Goal: Task Accomplishment & Management: Manage account settings

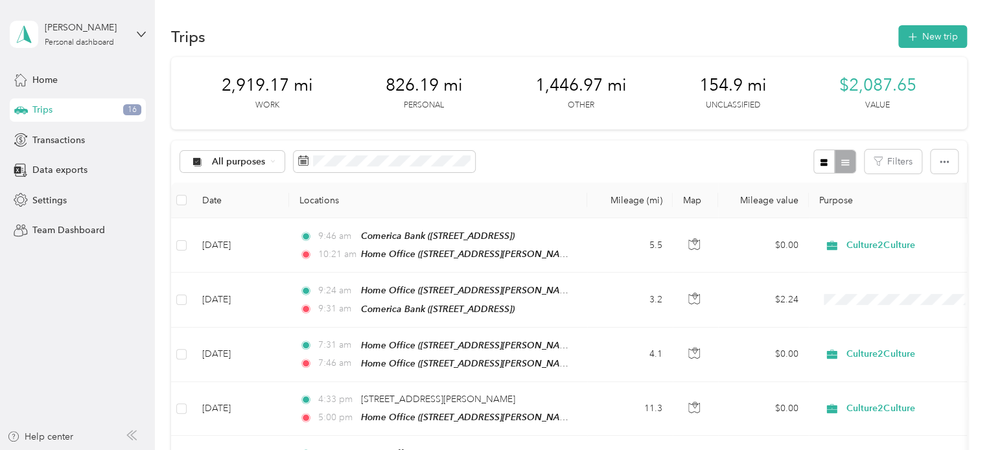
scroll to position [1555, 0]
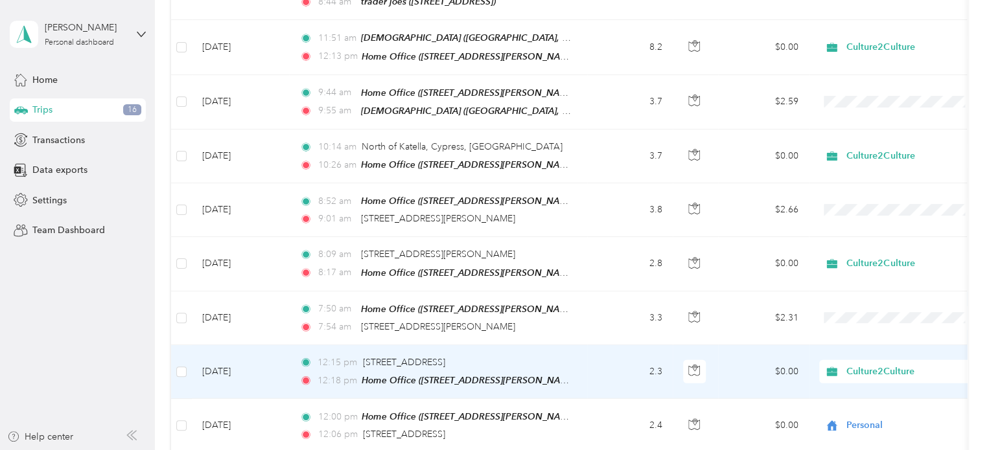
click at [731, 345] on td "$0.00" at bounding box center [763, 372] width 91 height 54
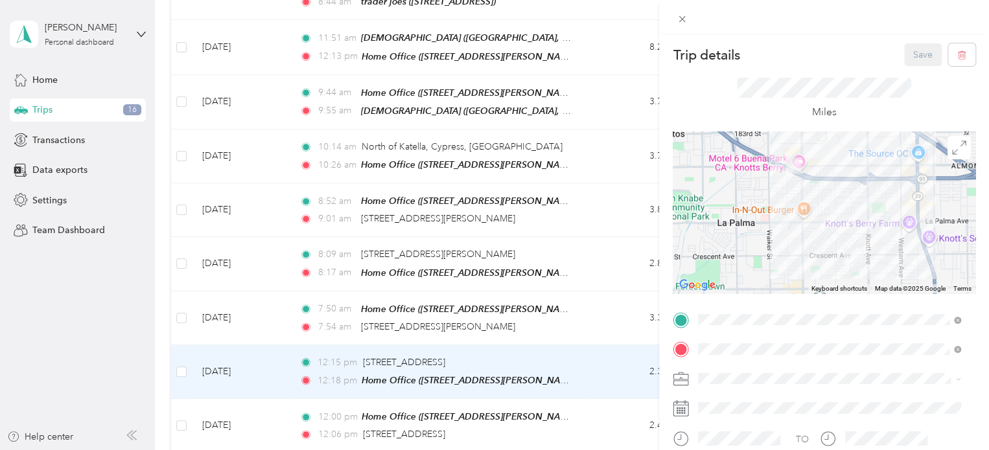
click at [779, 186] on div at bounding box center [823, 213] width 303 height 162
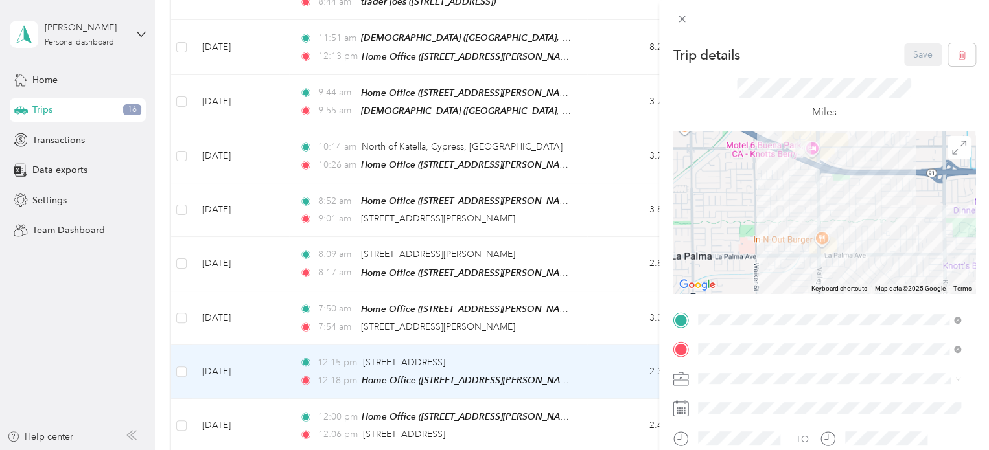
click at [779, 186] on div at bounding box center [823, 213] width 303 height 162
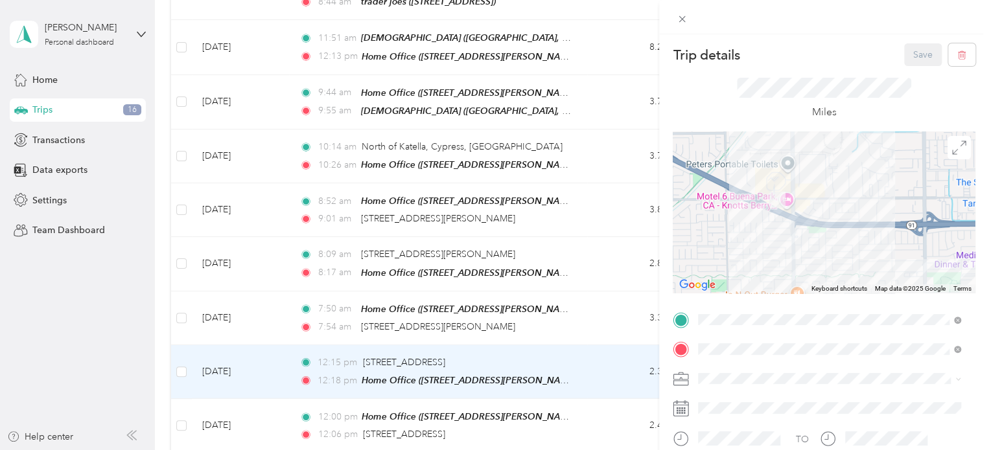
drag, startPoint x: 786, startPoint y: 175, endPoint x: 754, endPoint y: 237, distance: 69.8
click at [754, 237] on div at bounding box center [823, 213] width 303 height 162
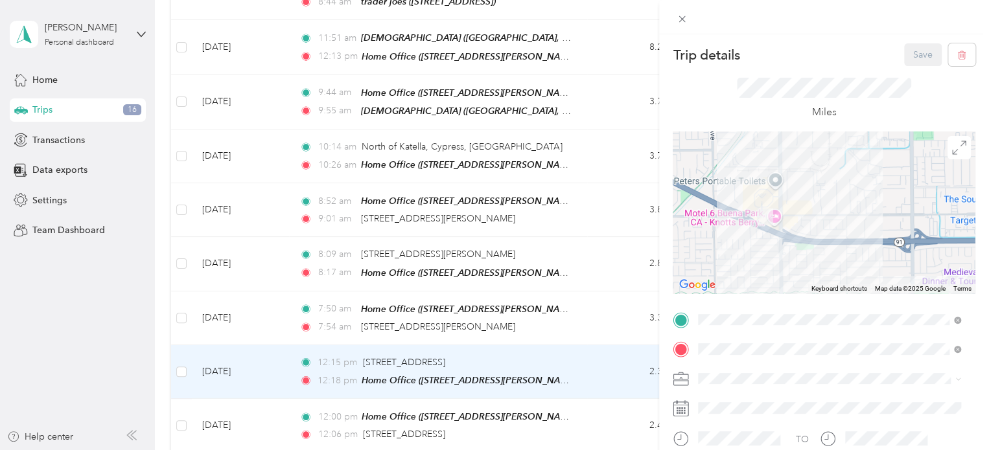
click at [757, 228] on img at bounding box center [764, 216] width 27 height 27
click at [742, 243] on div at bounding box center [823, 213] width 303 height 162
click at [744, 241] on div at bounding box center [823, 213] width 303 height 162
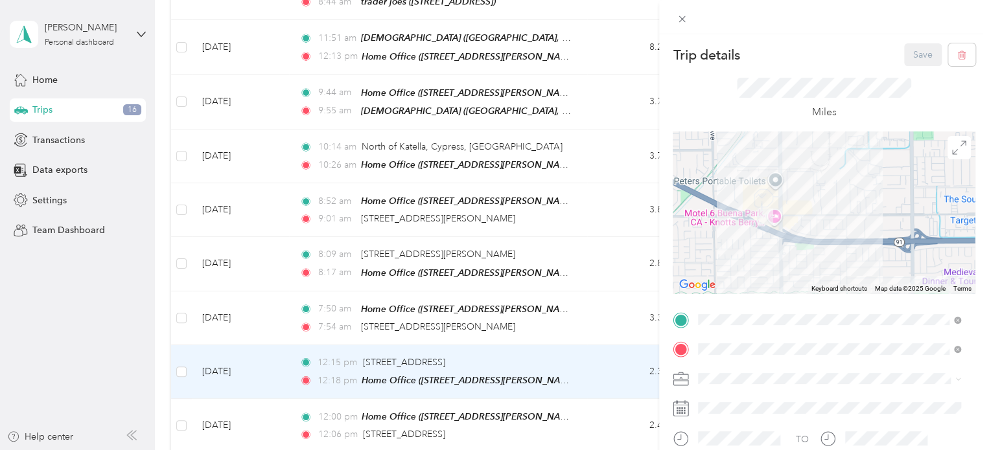
click at [744, 241] on div at bounding box center [823, 213] width 303 height 162
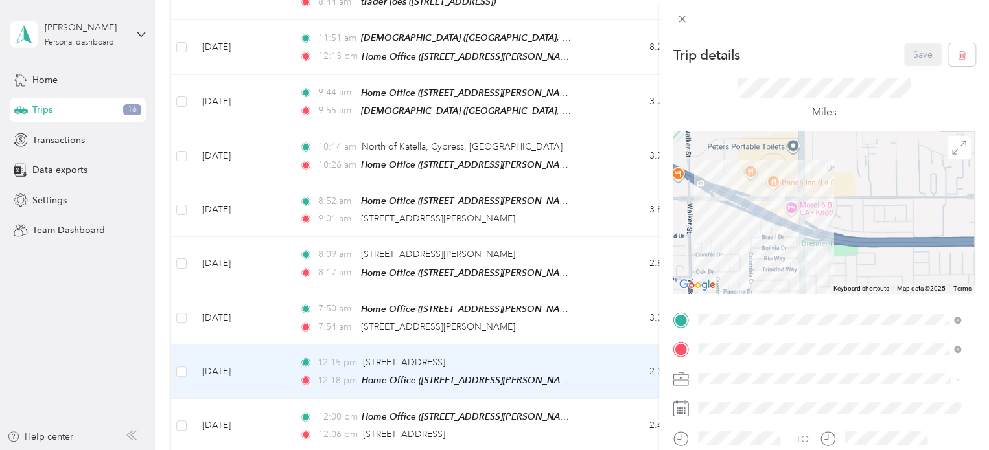
click at [745, 241] on div at bounding box center [823, 213] width 303 height 162
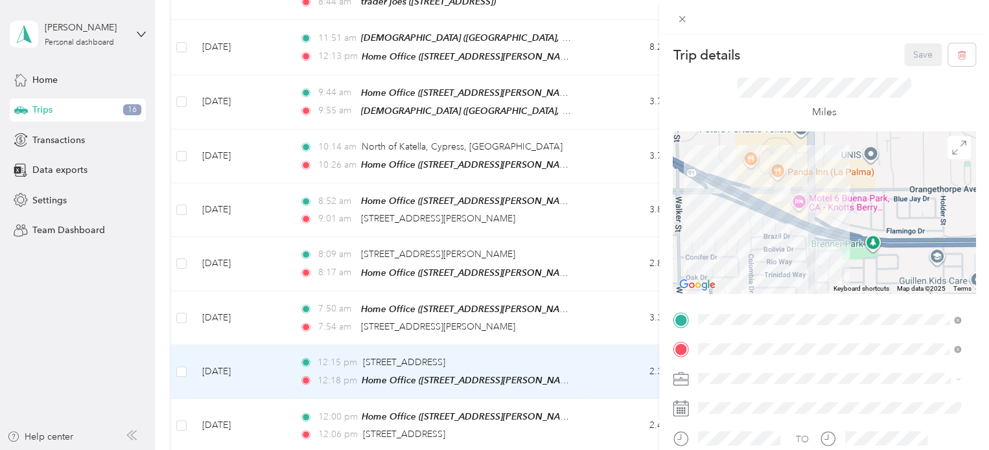
click at [745, 241] on div at bounding box center [823, 213] width 303 height 162
click at [734, 218] on span "Personal" at bounding box center [719, 219] width 34 height 11
click at [913, 50] on button "Save" at bounding box center [923, 54] width 38 height 23
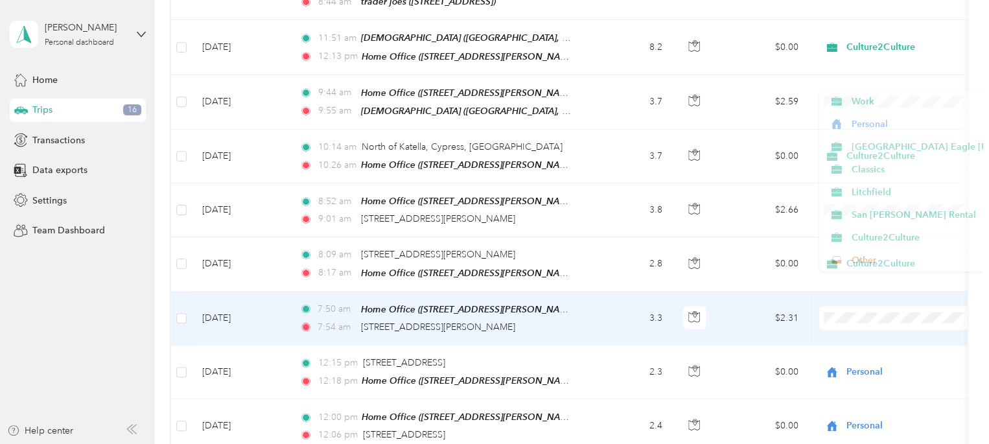
click at [750, 292] on td "$2.31" at bounding box center [763, 319] width 91 height 54
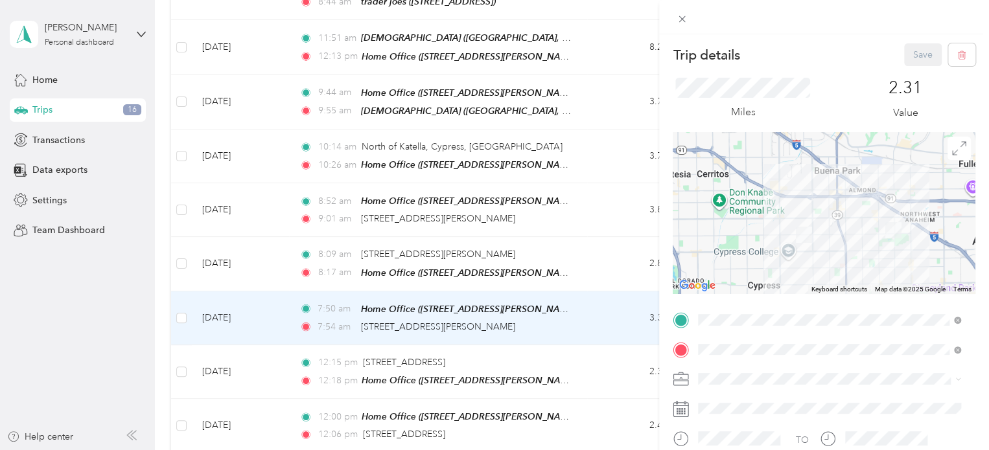
drag, startPoint x: 740, startPoint y: 333, endPoint x: 757, endPoint y: 361, distance: 32.6
click at [740, 334] on div "Culture2Culture" at bounding box center [828, 329] width 253 height 14
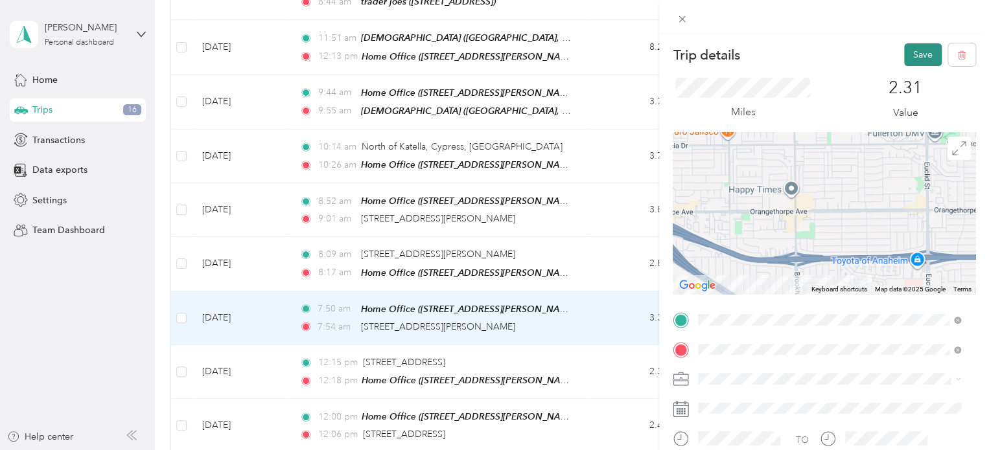
click at [915, 52] on button "Save" at bounding box center [923, 54] width 38 height 23
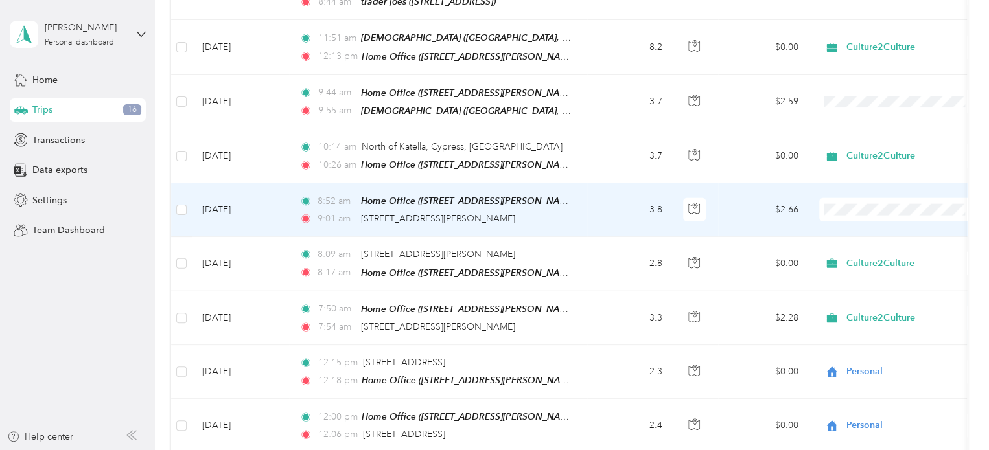
click at [755, 183] on td "$2.66" at bounding box center [763, 210] width 91 height 54
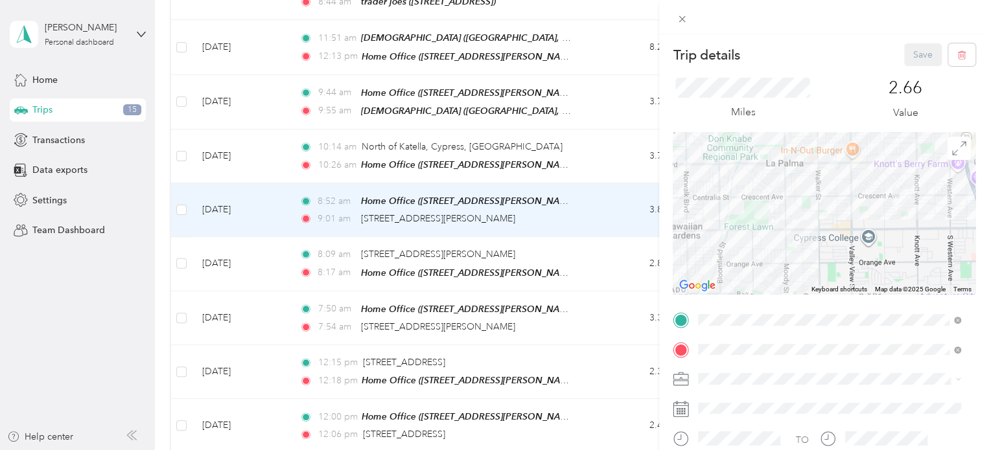
click at [768, 213] on img at bounding box center [762, 211] width 27 height 27
click at [768, 211] on img at bounding box center [762, 211] width 27 height 27
click at [770, 211] on img at bounding box center [762, 210] width 27 height 27
click at [725, 216] on span "Personal" at bounding box center [719, 219] width 34 height 11
click at [914, 54] on button "Save" at bounding box center [923, 54] width 38 height 23
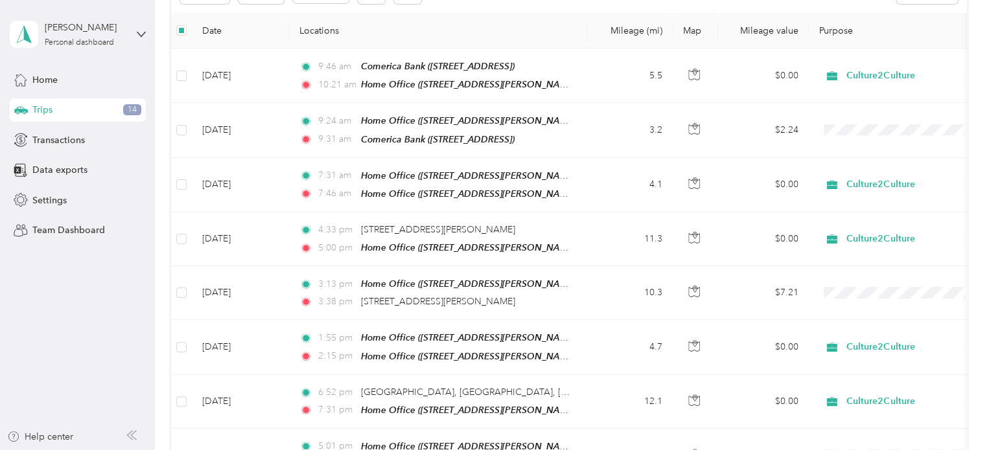
scroll to position [128, 0]
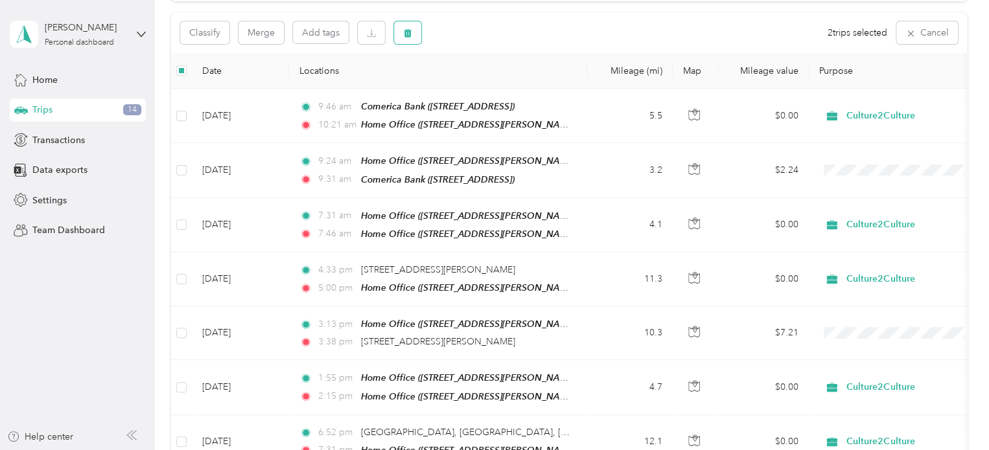
click at [409, 30] on icon "button" at bounding box center [408, 33] width 8 height 8
click at [495, 85] on button "Yes" at bounding box center [503, 86] width 25 height 21
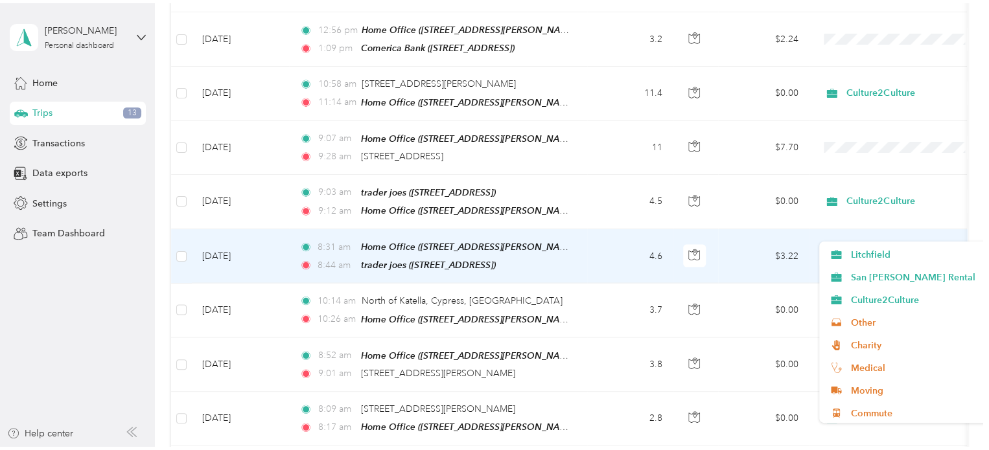
scroll to position [91, 0]
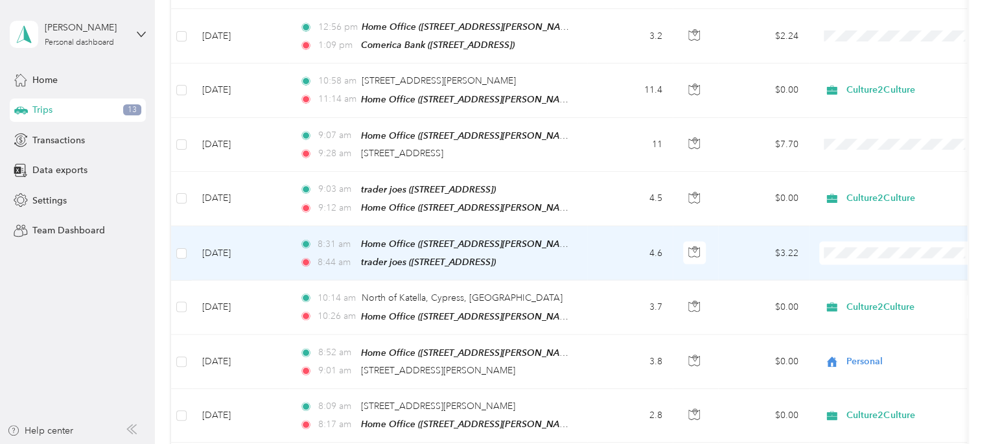
click at [877, 336] on span "Charity" at bounding box center [953, 341] width 205 height 14
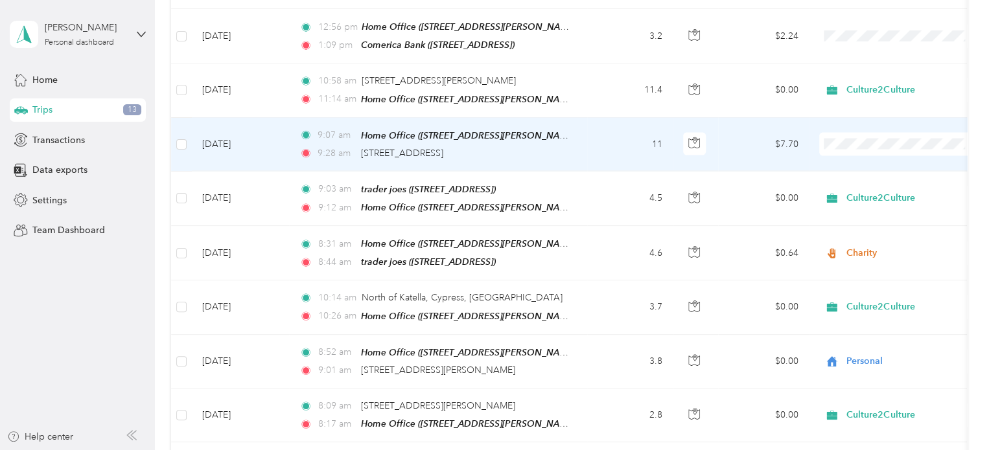
click at [747, 118] on td "$7.70" at bounding box center [763, 145] width 91 height 54
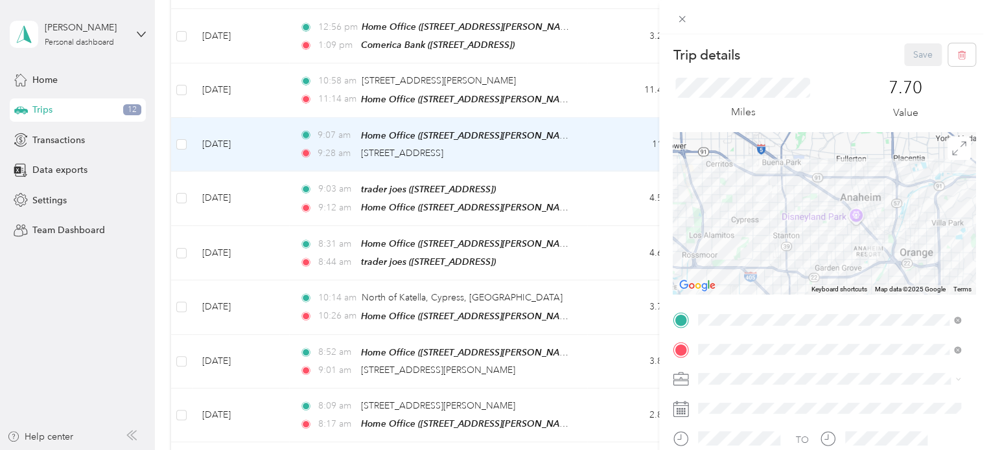
click at [853, 238] on div at bounding box center [823, 213] width 303 height 162
click at [853, 234] on div at bounding box center [823, 213] width 303 height 162
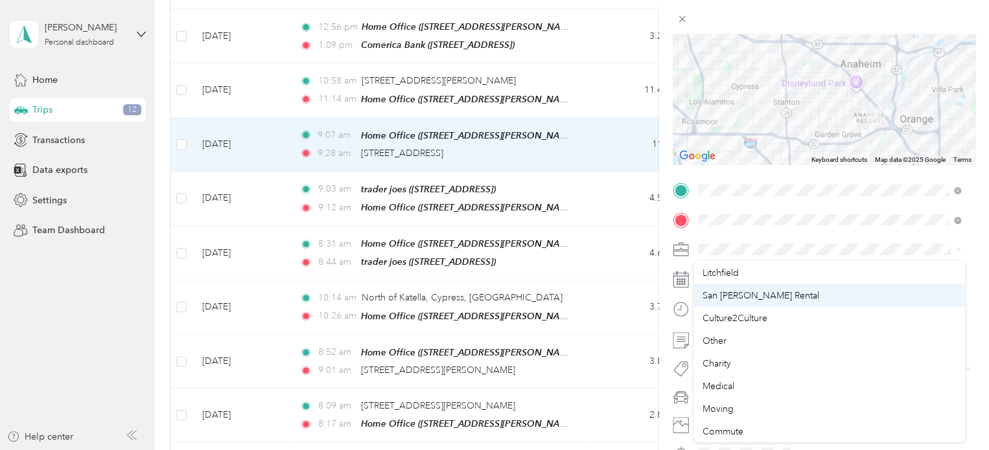
scroll to position [91, 0]
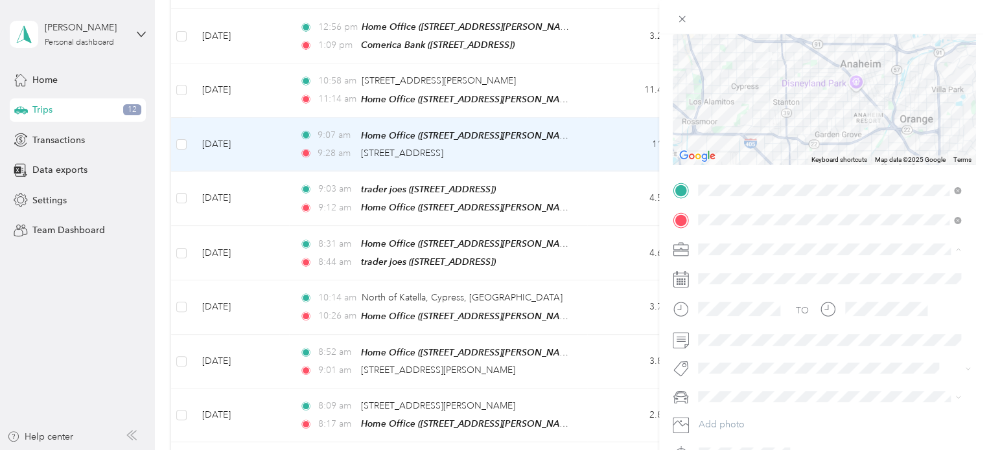
click at [735, 385] on div "Medical" at bounding box center [828, 386] width 253 height 14
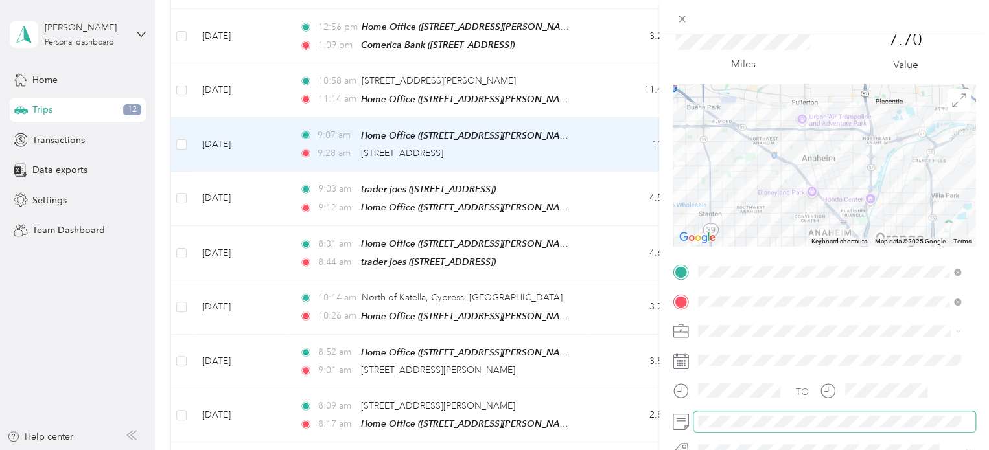
scroll to position [0, 0]
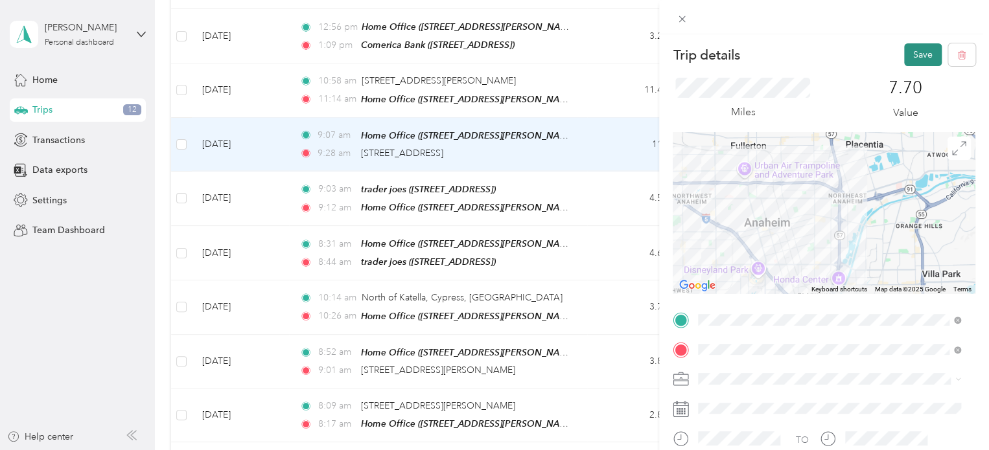
click at [917, 48] on button "Save" at bounding box center [923, 54] width 38 height 23
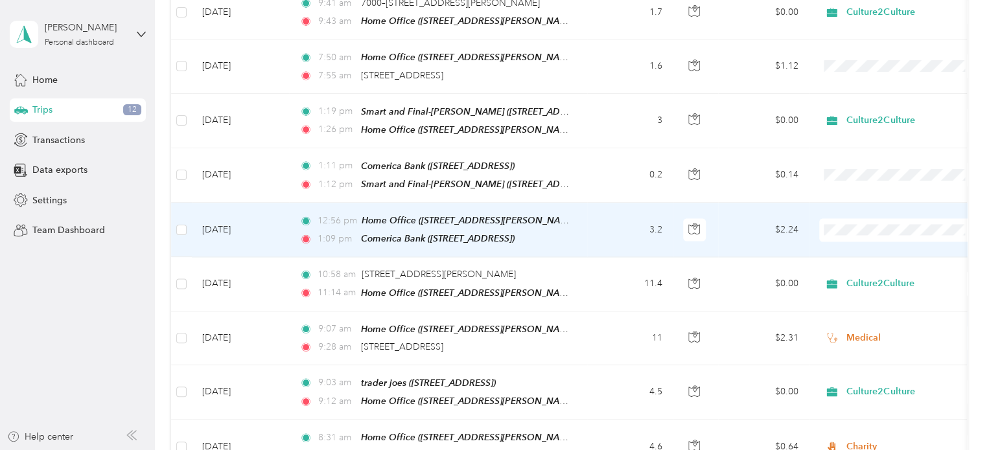
scroll to position [1100, 0]
click at [744, 209] on td "$2.24" at bounding box center [763, 230] width 91 height 54
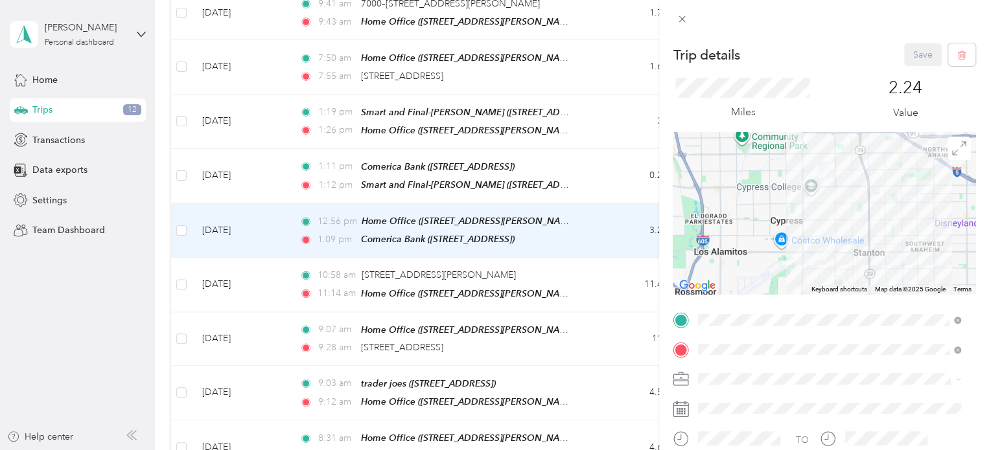
click at [806, 253] on div at bounding box center [823, 213] width 303 height 162
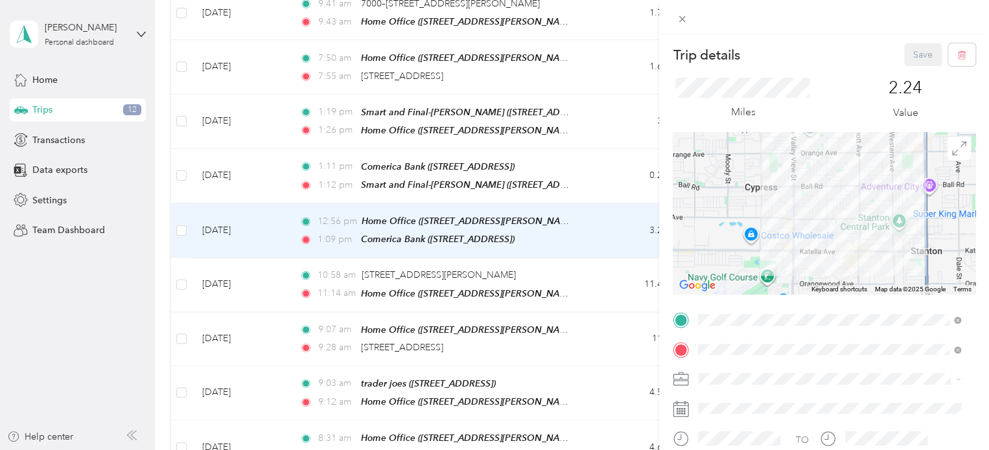
click at [806, 253] on div at bounding box center [823, 213] width 303 height 162
click at [807, 253] on div at bounding box center [823, 213] width 303 height 162
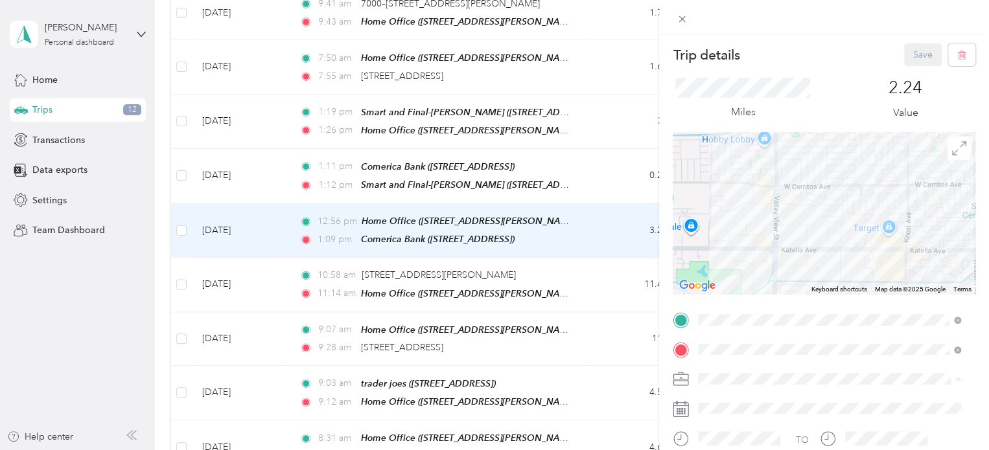
click at [806, 249] on div at bounding box center [823, 213] width 303 height 162
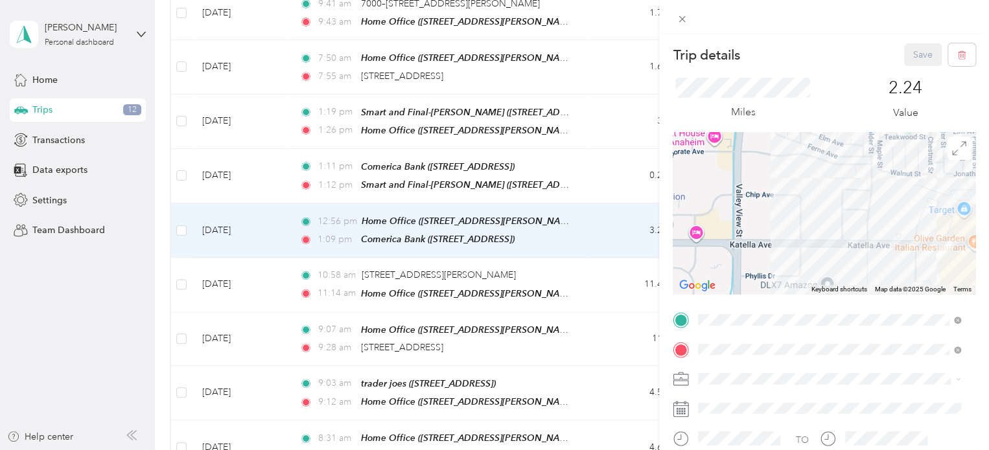
click at [932, 259] on img at bounding box center [943, 249] width 27 height 27
click at [932, 258] on img at bounding box center [943, 249] width 27 height 27
click at [904, 271] on div at bounding box center [823, 213] width 303 height 162
click at [905, 270] on div at bounding box center [823, 213] width 303 height 162
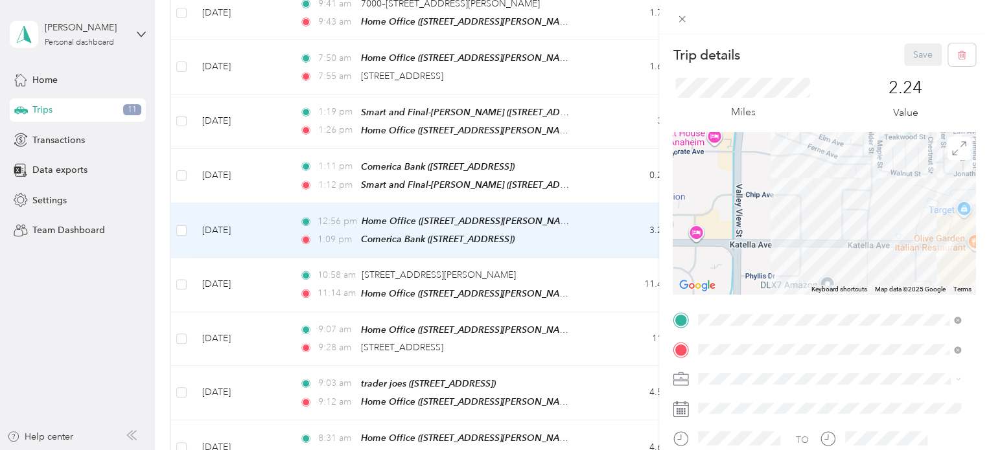
click at [907, 269] on div at bounding box center [823, 213] width 303 height 162
drag, startPoint x: 902, startPoint y: 261, endPoint x: 770, endPoint y: 196, distance: 147.5
click at [770, 198] on div at bounding box center [823, 213] width 303 height 162
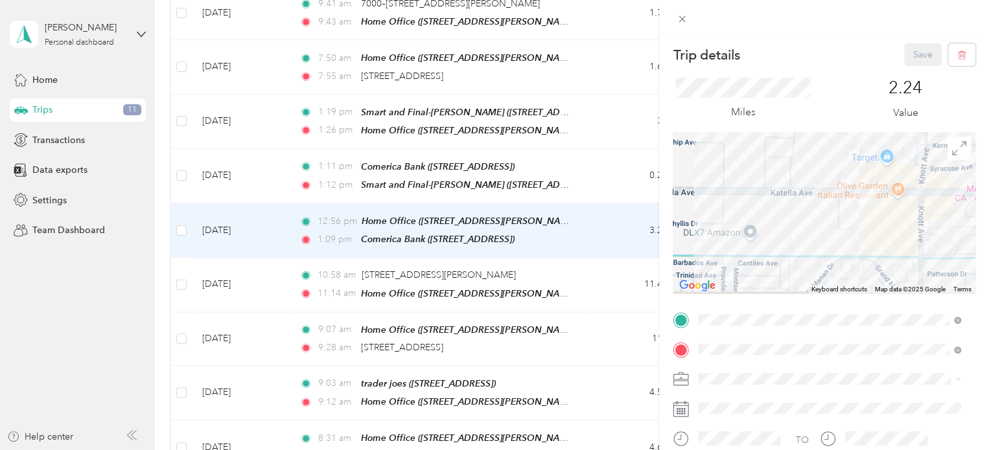
drag, startPoint x: 767, startPoint y: 141, endPoint x: 751, endPoint y: 122, distance: 25.3
click at [751, 122] on div "Trip details Save This trip cannot be edited because it is either under review,…" at bounding box center [823, 318] width 303 height 550
click at [896, 214] on div at bounding box center [823, 213] width 303 height 162
click at [897, 214] on div at bounding box center [823, 213] width 303 height 162
click at [897, 213] on div at bounding box center [823, 213] width 303 height 162
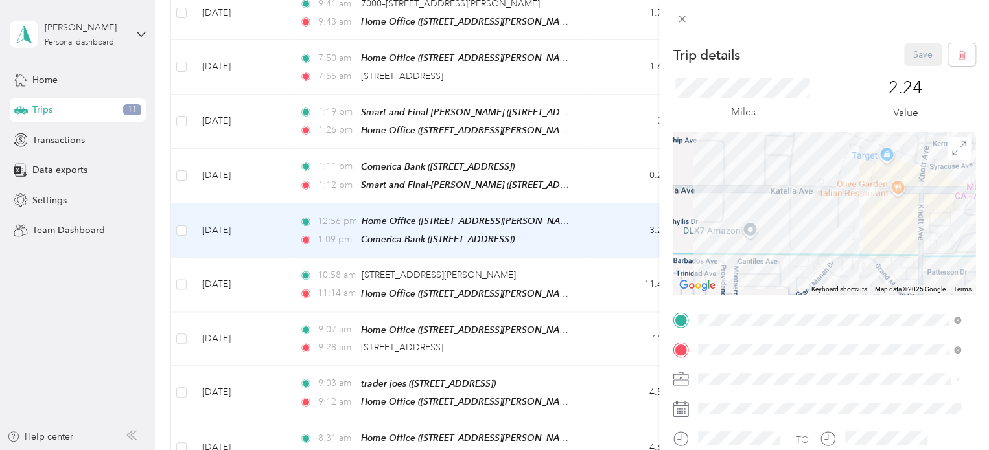
click at [897, 212] on div at bounding box center [823, 213] width 303 height 162
click at [898, 212] on div at bounding box center [823, 213] width 303 height 162
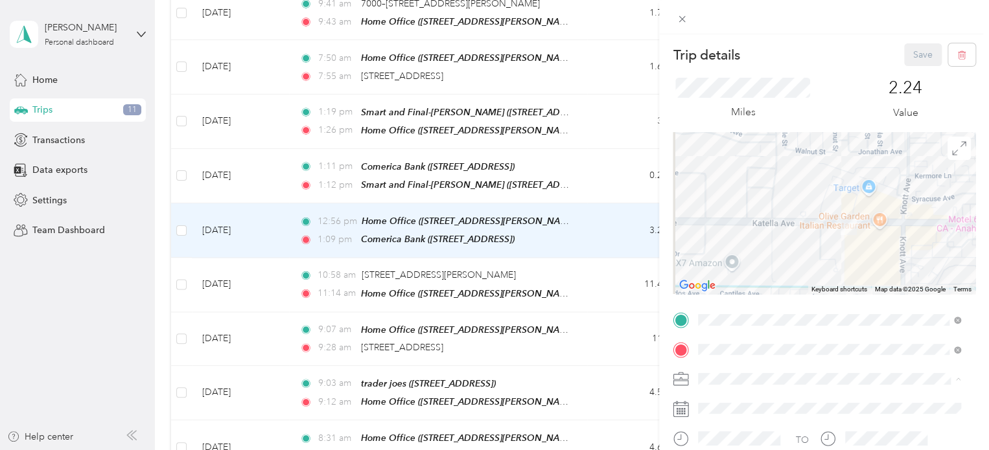
click at [729, 216] on span "Personal" at bounding box center [719, 219] width 34 height 11
click at [906, 52] on button "Save" at bounding box center [923, 54] width 38 height 23
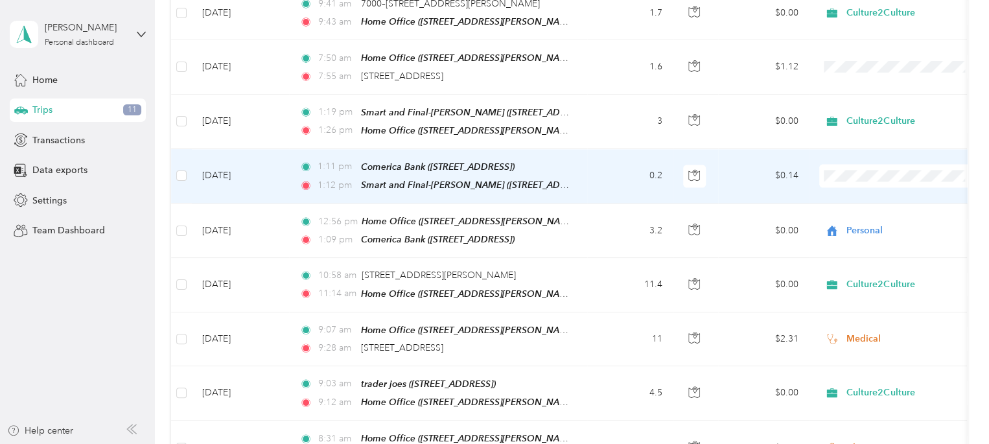
click at [864, 196] on span "Personal" at bounding box center [953, 201] width 205 height 14
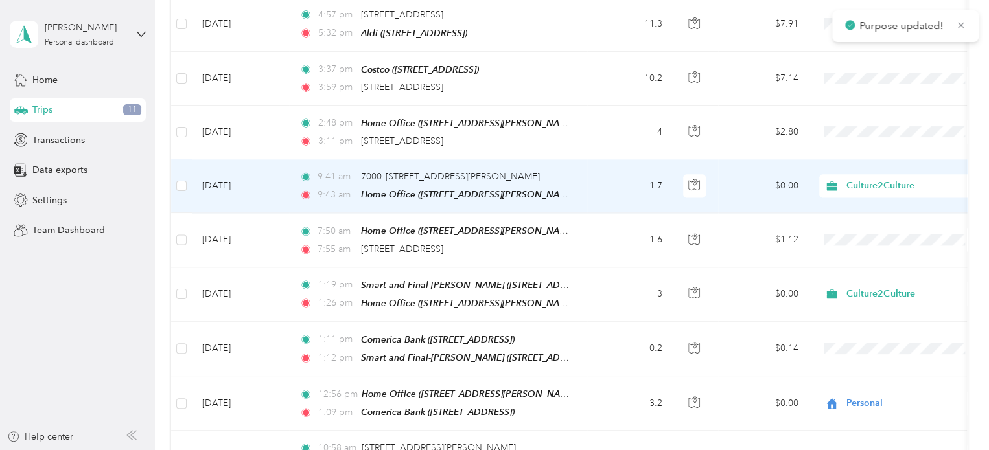
scroll to position [906, 0]
